Goal: Information Seeking & Learning: Learn about a topic

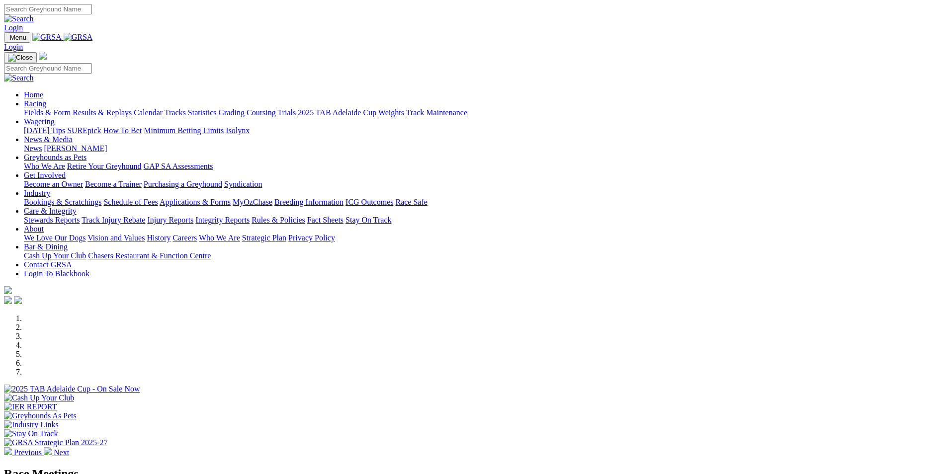
click at [132, 108] on link "Results & Replays" at bounding box center [102, 112] width 59 height 8
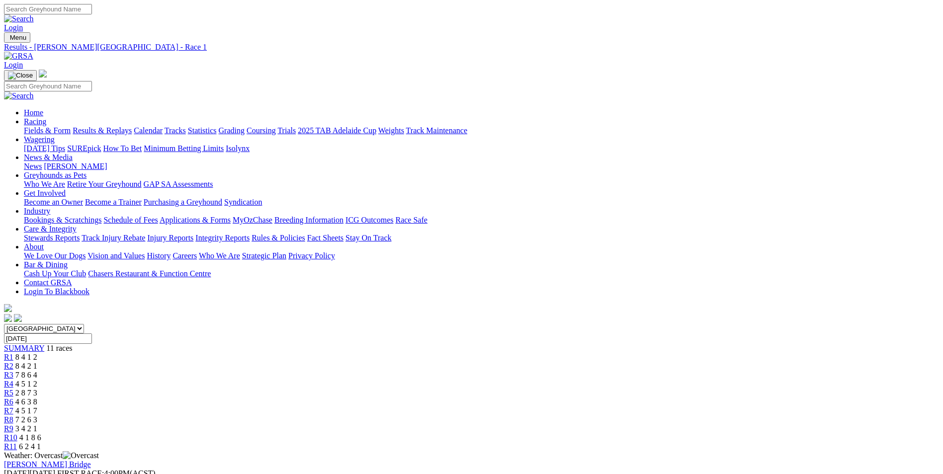
click at [41, 443] on span "6 2 4 1" at bounding box center [30, 447] width 22 height 8
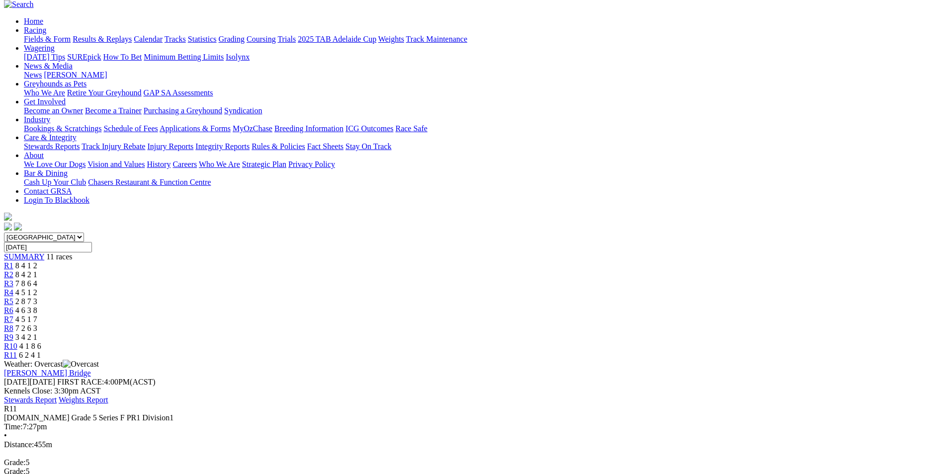
scroll to position [50, 0]
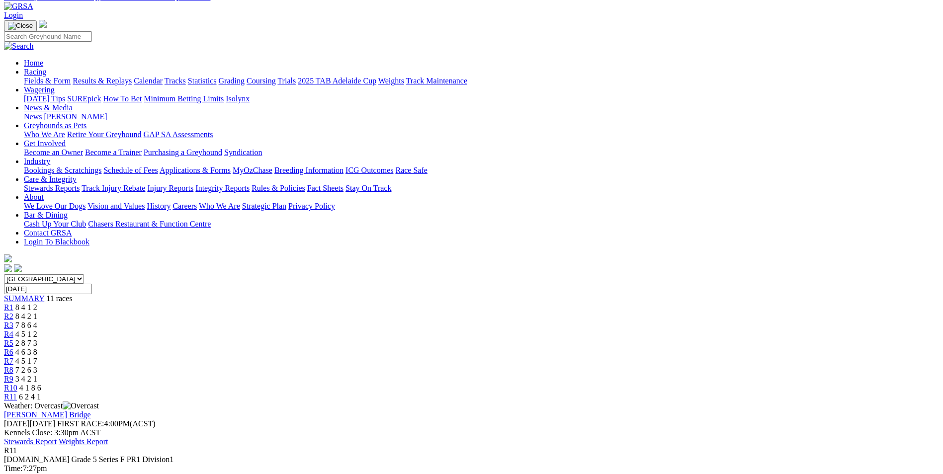
click at [17, 384] on span "R10" at bounding box center [10, 388] width 13 height 8
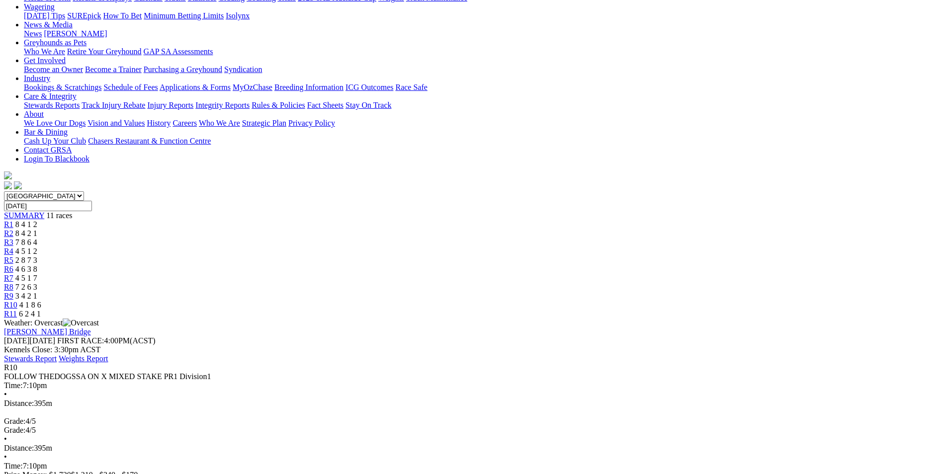
scroll to position [149, 0]
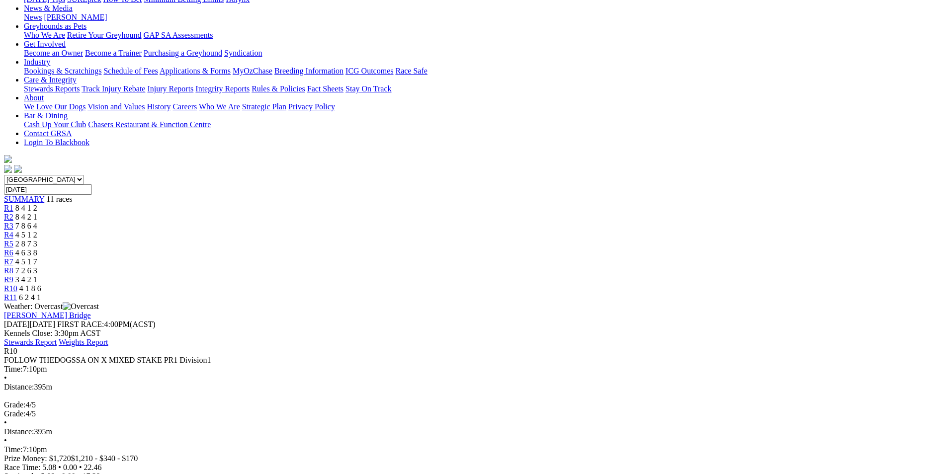
click at [37, 275] on span "3 4 2 1" at bounding box center [26, 279] width 22 height 8
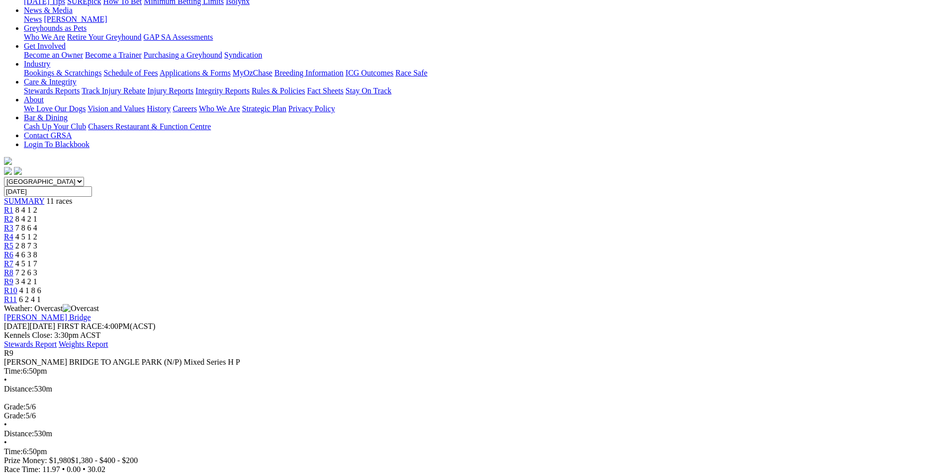
scroll to position [149, 0]
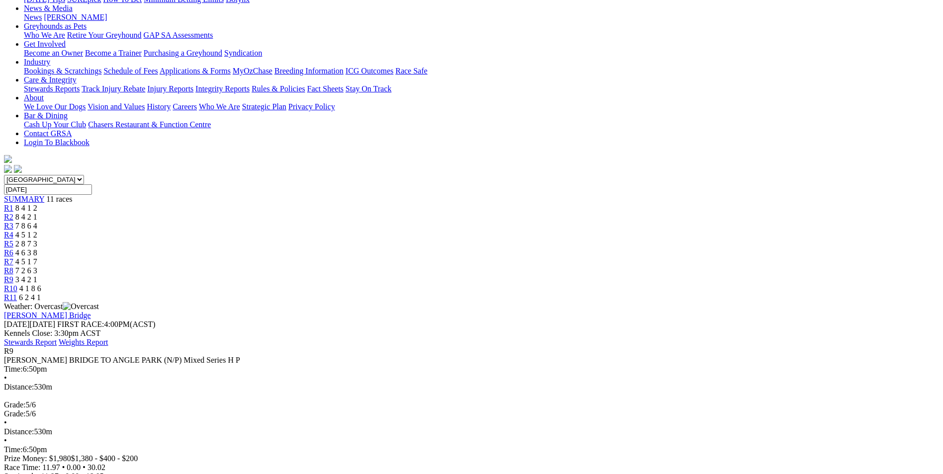
click at [37, 266] on span "7 2 6 3" at bounding box center [26, 270] width 22 height 8
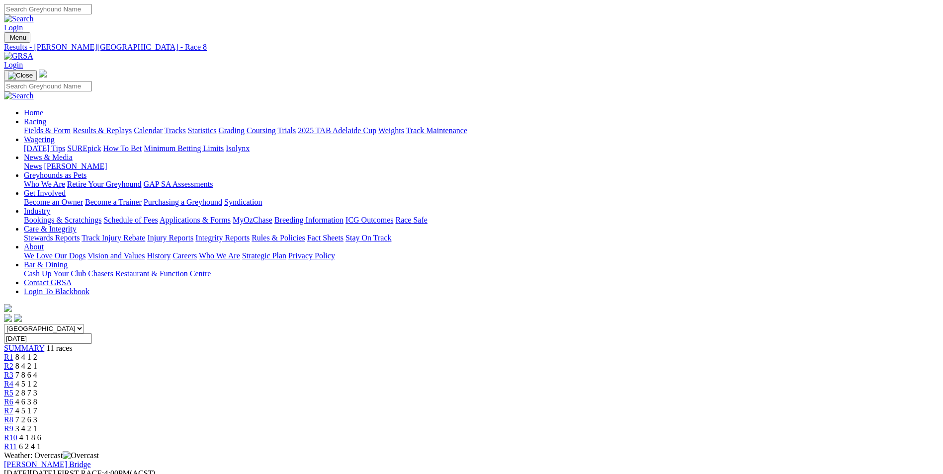
click at [13, 407] on link "R7" at bounding box center [8, 411] width 9 height 8
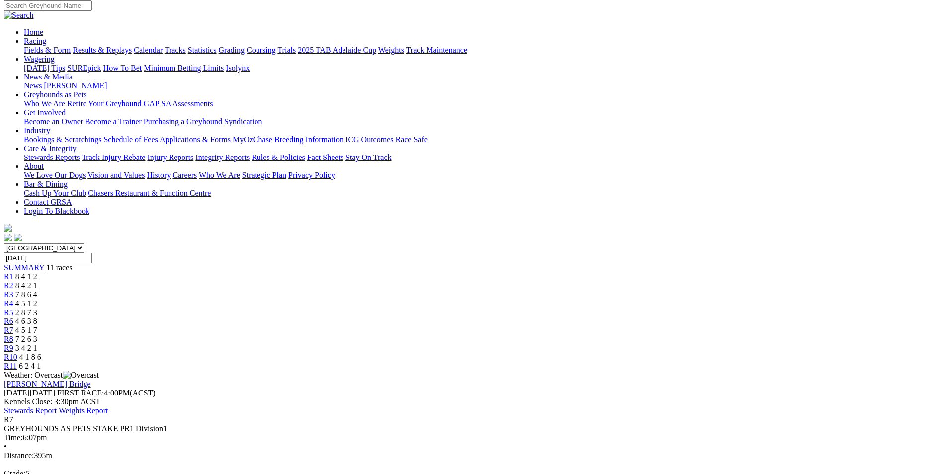
scroll to position [99, 0]
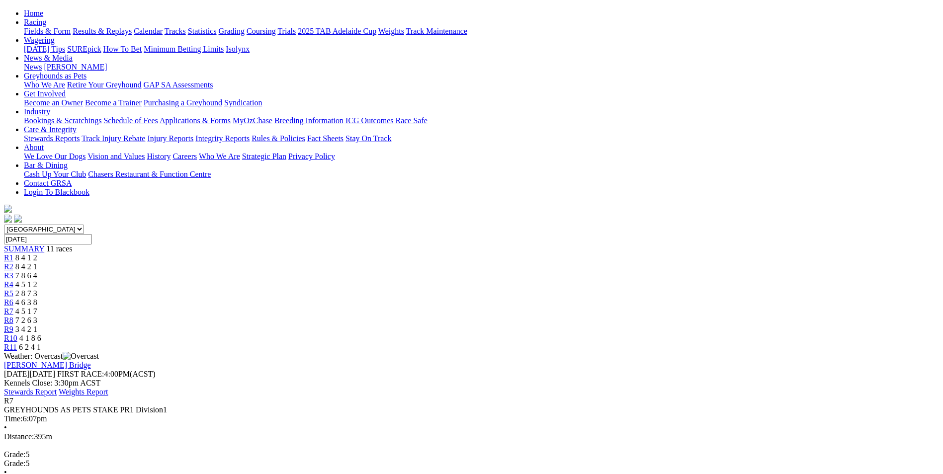
click at [514, 298] on div "R6 4 6 3 8" at bounding box center [471, 302] width 935 height 9
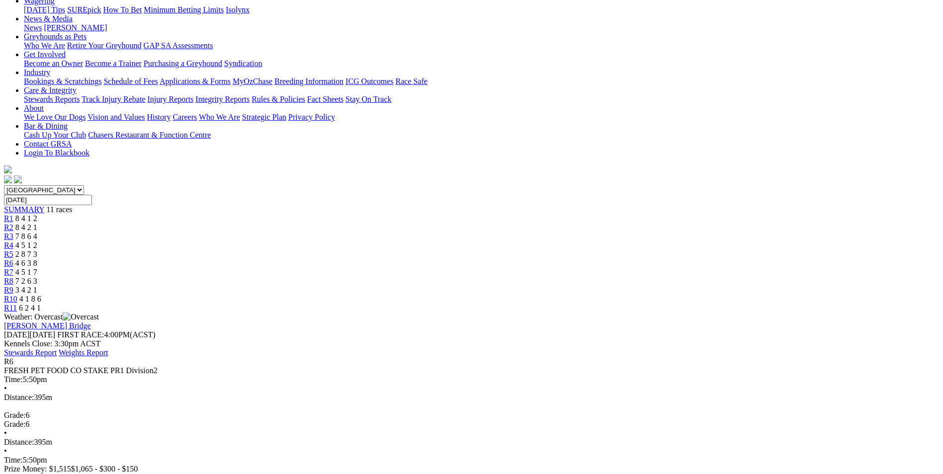
scroll to position [149, 0]
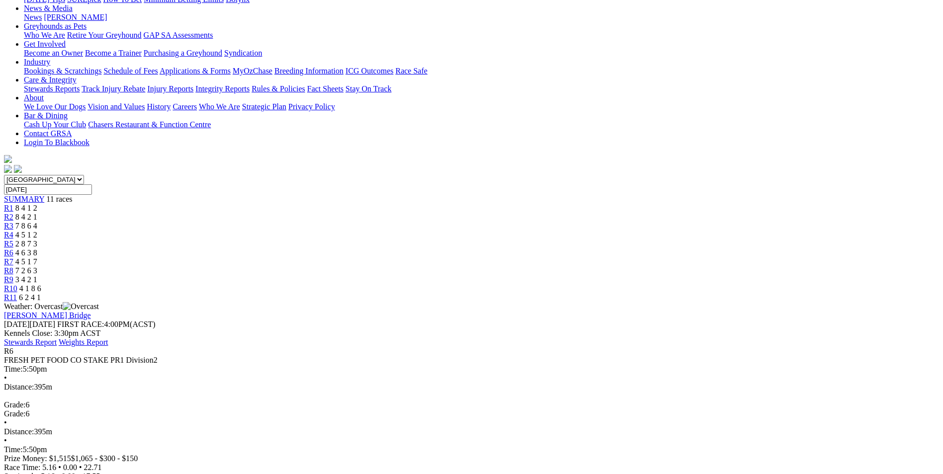
click at [37, 240] on span "2 8 7 3" at bounding box center [26, 244] width 22 height 8
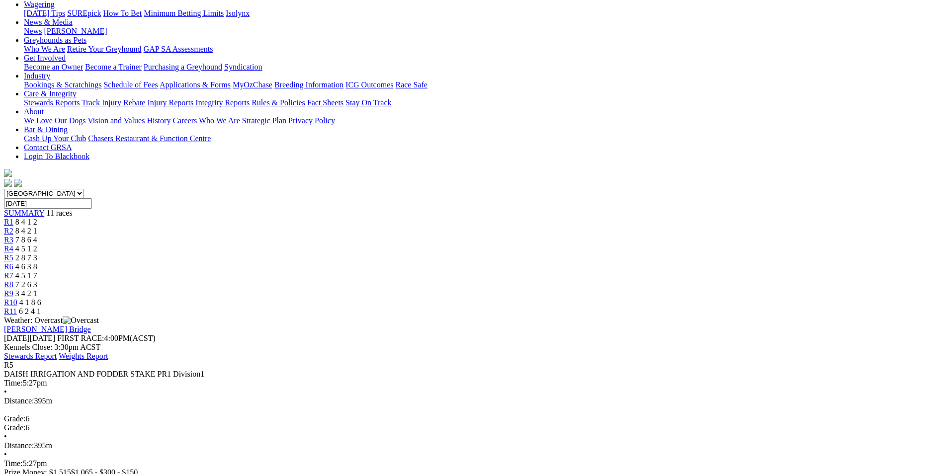
scroll to position [149, 0]
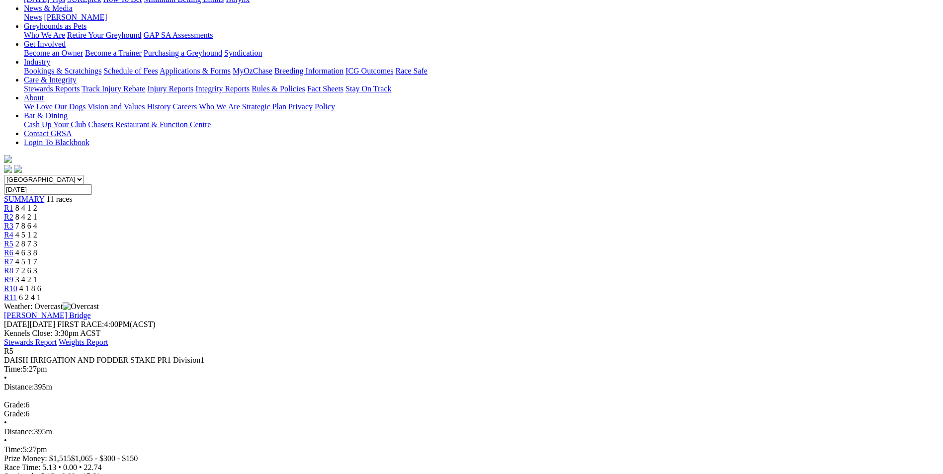
click at [37, 231] on span "4 5 1 2" at bounding box center [26, 235] width 22 height 8
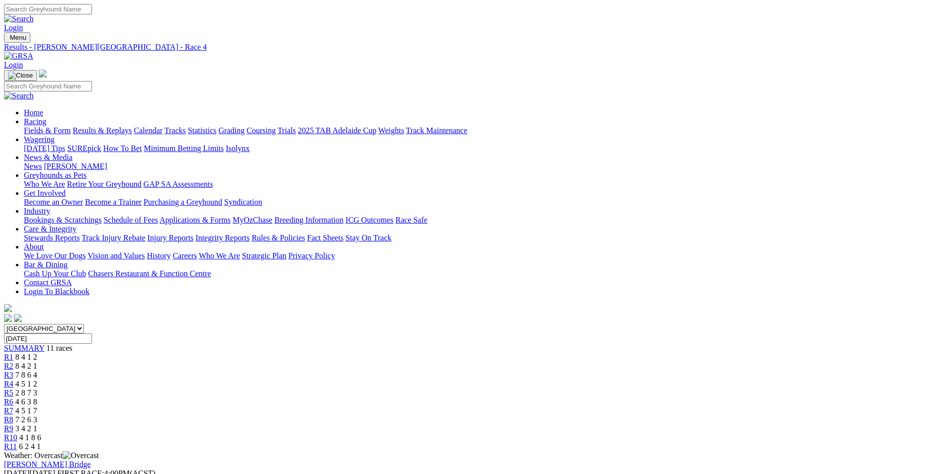
click at [354, 371] on div "R3 7 8 6 4" at bounding box center [471, 375] width 935 height 9
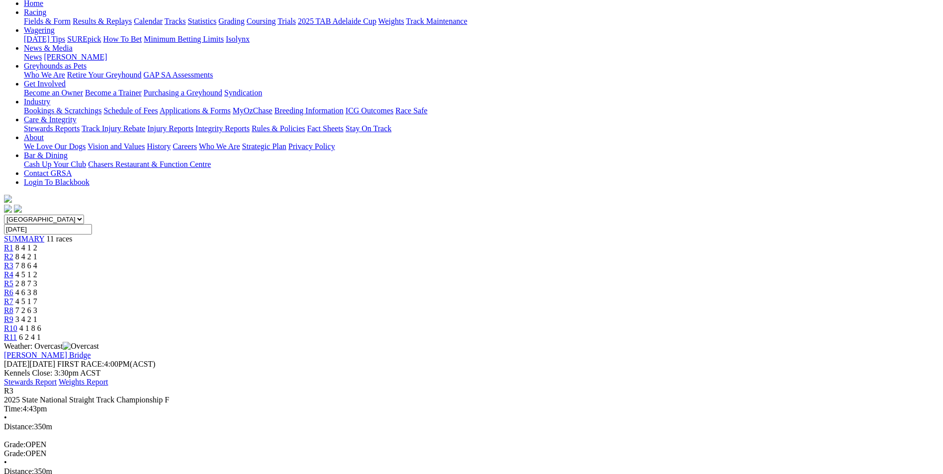
scroll to position [99, 0]
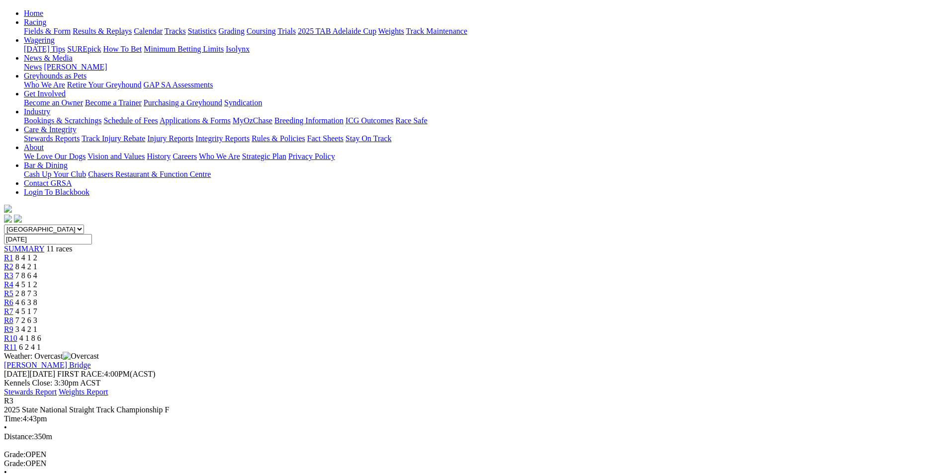
click at [306, 263] on div "R2 8 4 2 1" at bounding box center [471, 267] width 935 height 9
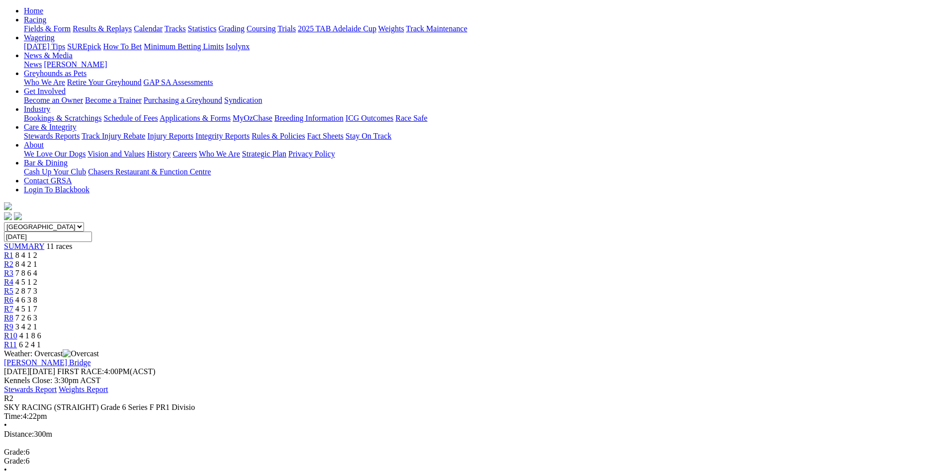
scroll to position [99, 0]
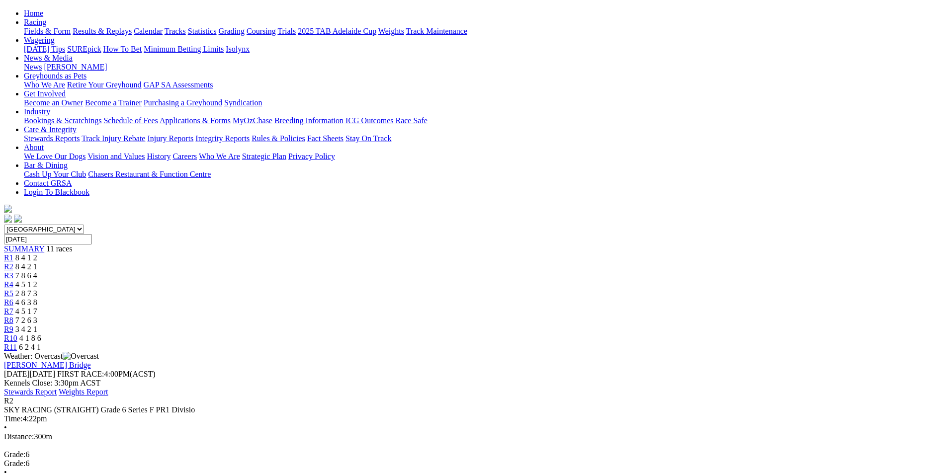
click at [37, 254] on span "8 4 1 2" at bounding box center [26, 258] width 22 height 8
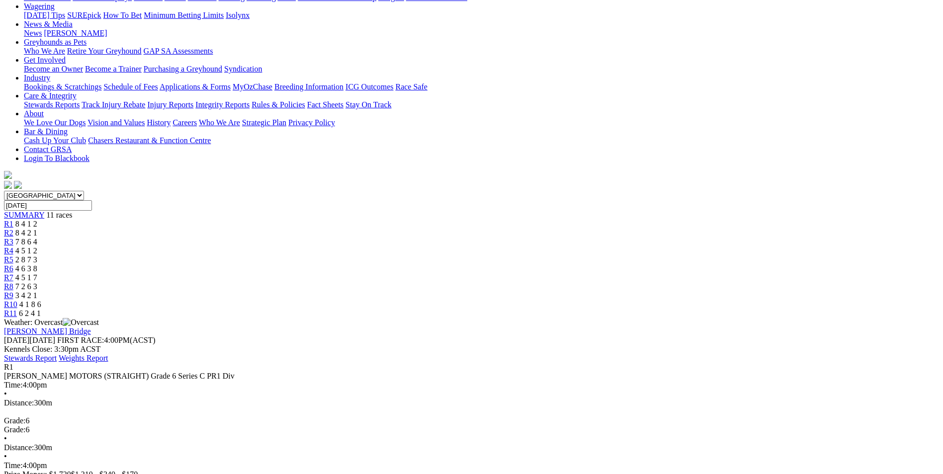
scroll to position [99, 0]
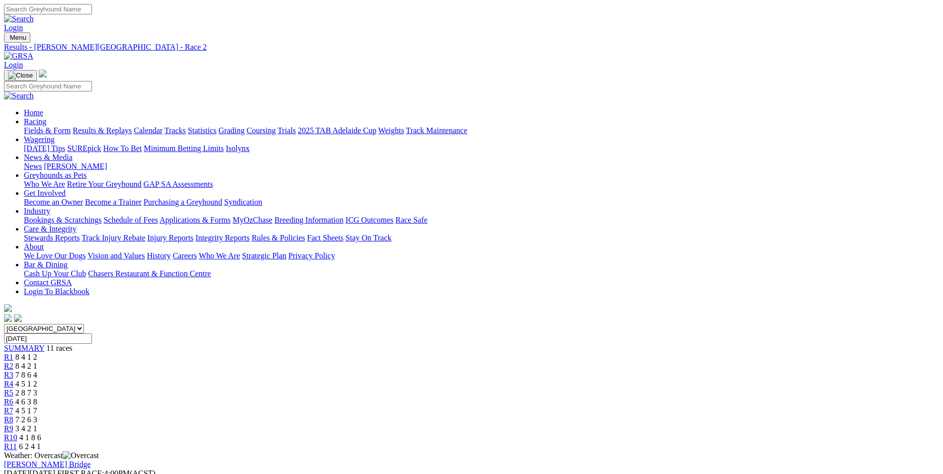
click at [71, 126] on link "Fields & Form" at bounding box center [47, 130] width 47 height 8
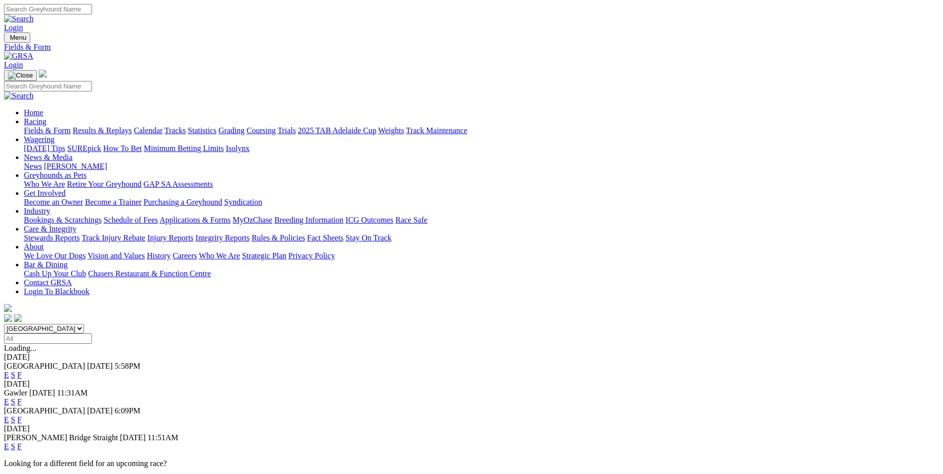
click at [22, 371] on link "F" at bounding box center [19, 375] width 4 height 8
click at [9, 371] on link "E" at bounding box center [6, 375] width 5 height 8
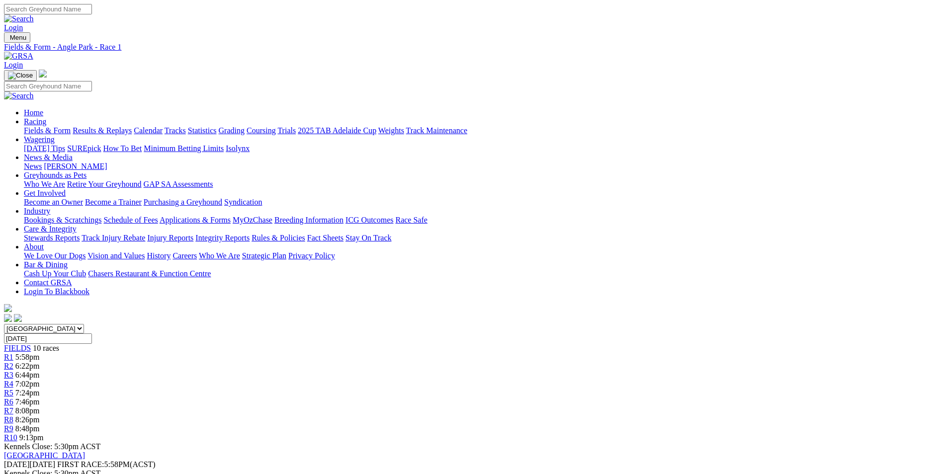
click at [40, 389] on span "7:24pm" at bounding box center [27, 393] width 24 height 8
click at [44, 434] on span "9:13pm" at bounding box center [31, 438] width 24 height 8
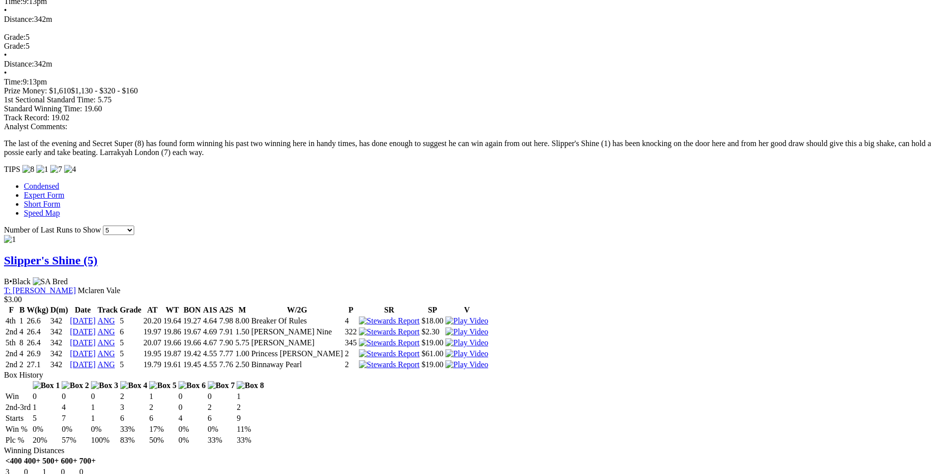
scroll to position [696, 0]
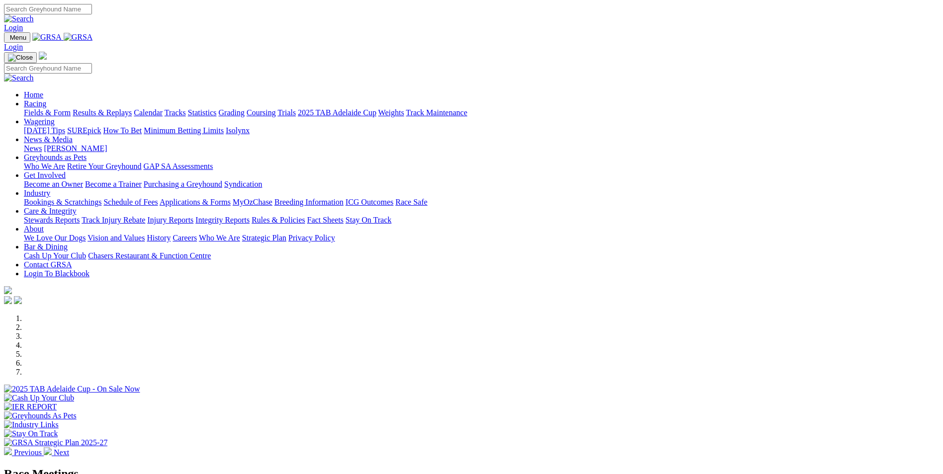
click at [101, 198] on link "Bookings & Scratchings" at bounding box center [63, 202] width 78 height 8
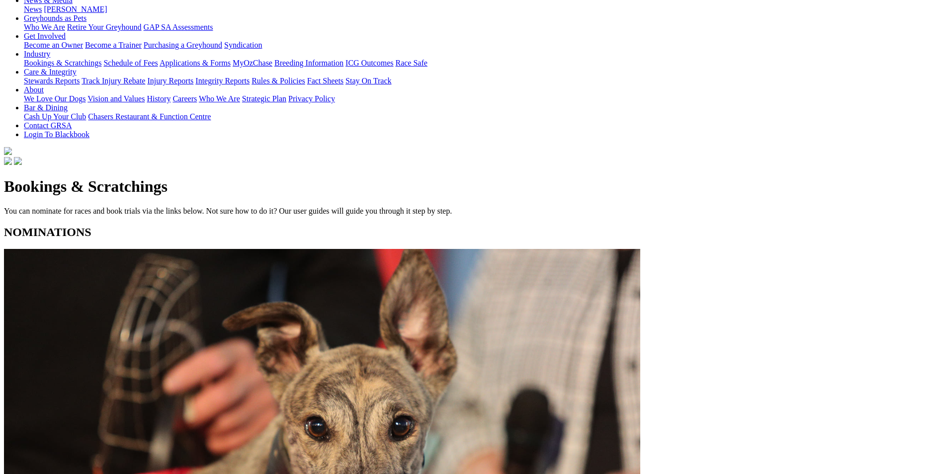
scroll to position [199, 0]
